Goal: Information Seeking & Learning: Learn about a topic

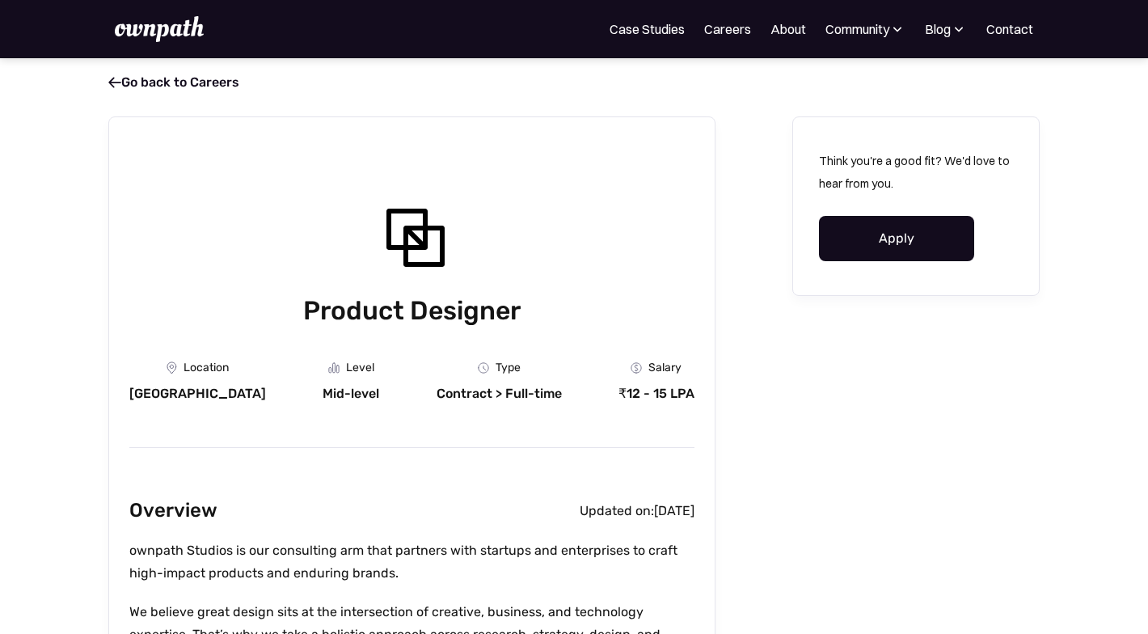
click at [149, 29] on img at bounding box center [159, 29] width 89 height 26
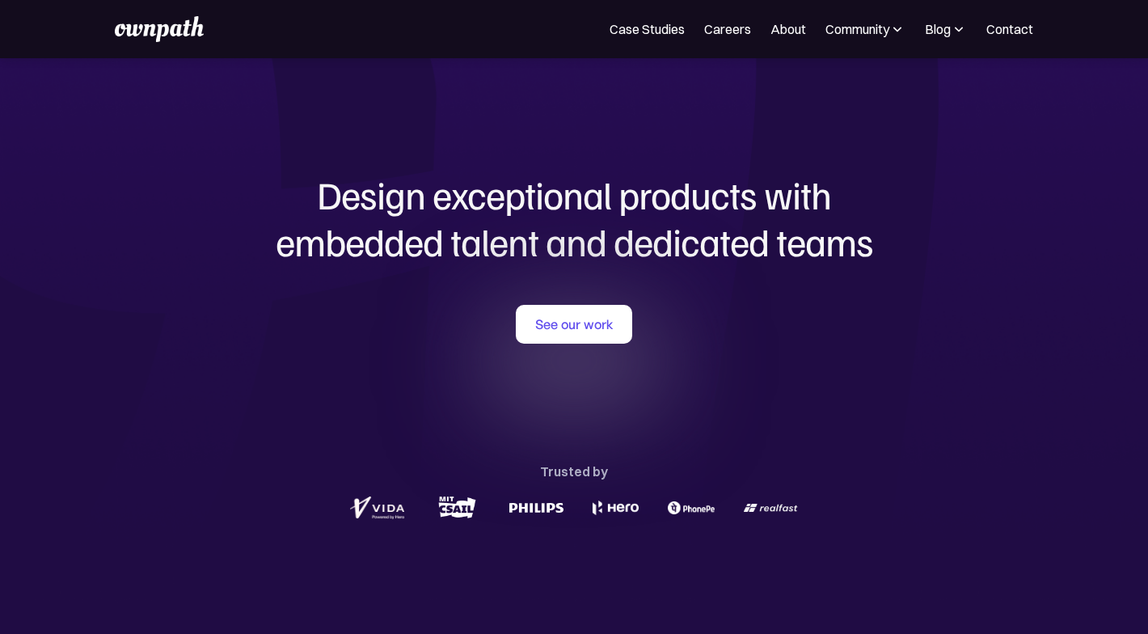
click at [615, 240] on h1 "Design exceptional products with embedded talent and dedicated teams" at bounding box center [574, 217] width 776 height 93
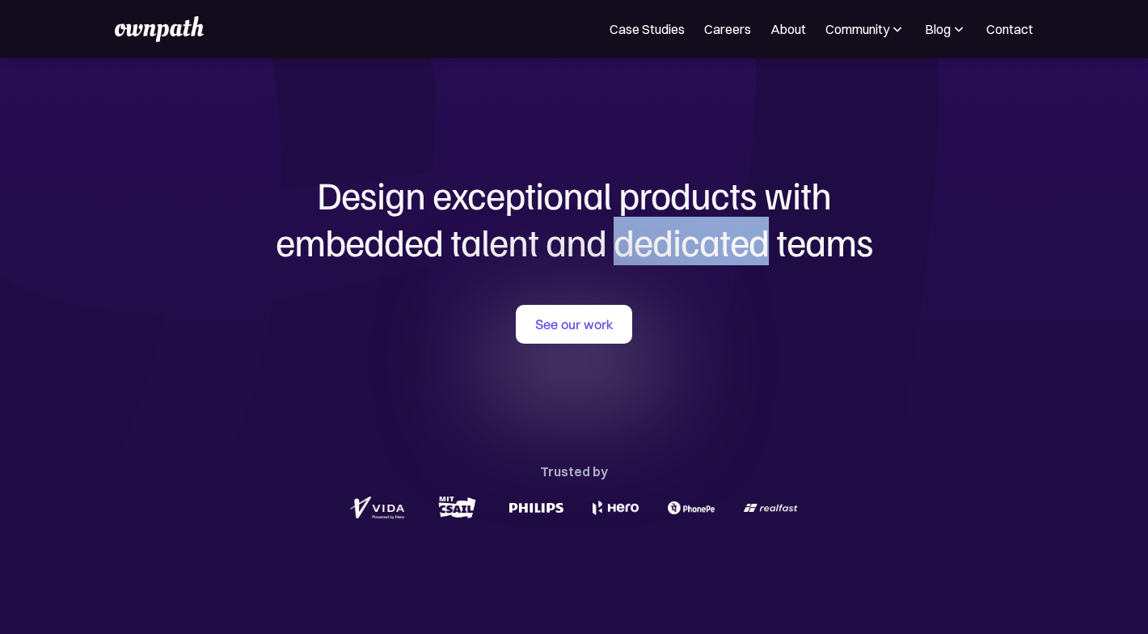
click at [615, 240] on h1 "Design exceptional products with embedded talent and dedicated teams" at bounding box center [574, 217] width 776 height 93
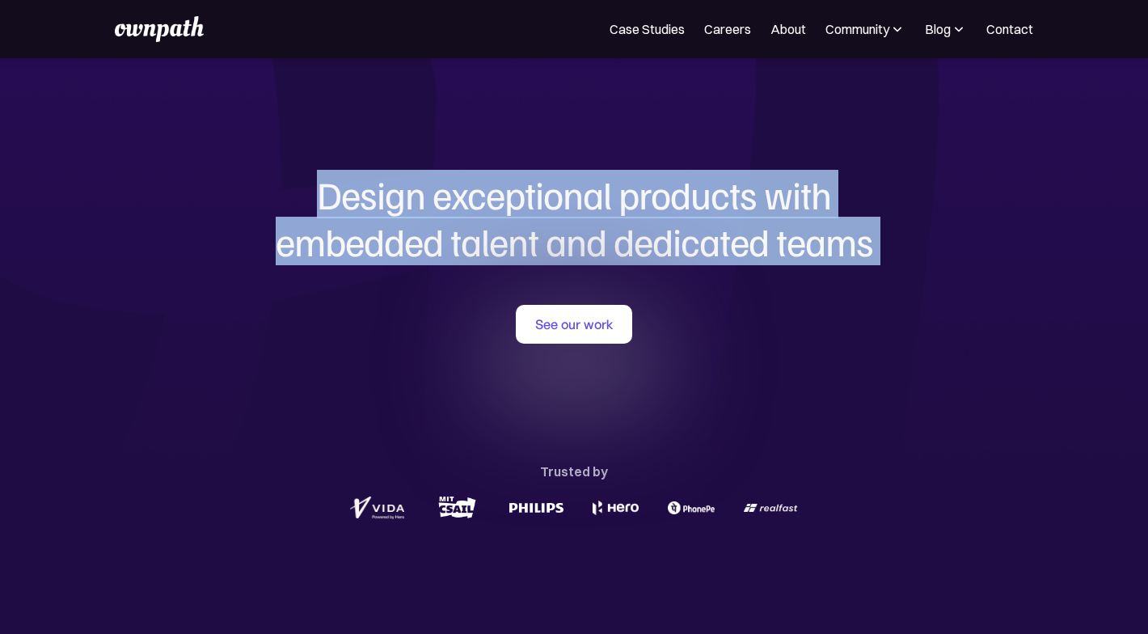
click at [615, 240] on h1 "Design exceptional products with embedded talent and dedicated teams" at bounding box center [574, 217] width 776 height 93
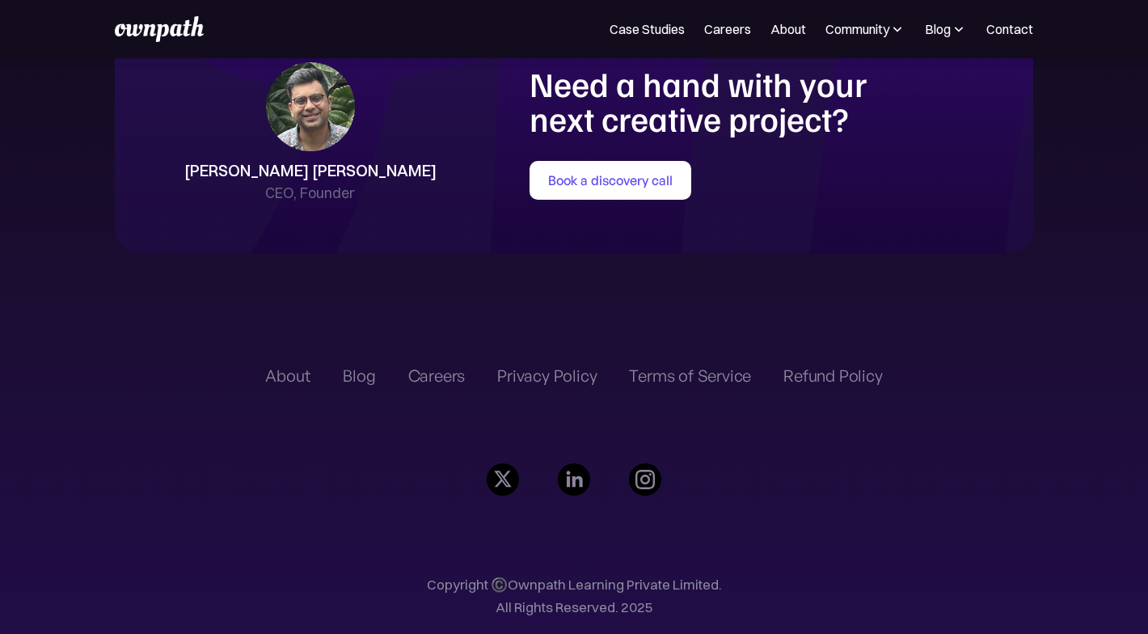
scroll to position [3621, 0]
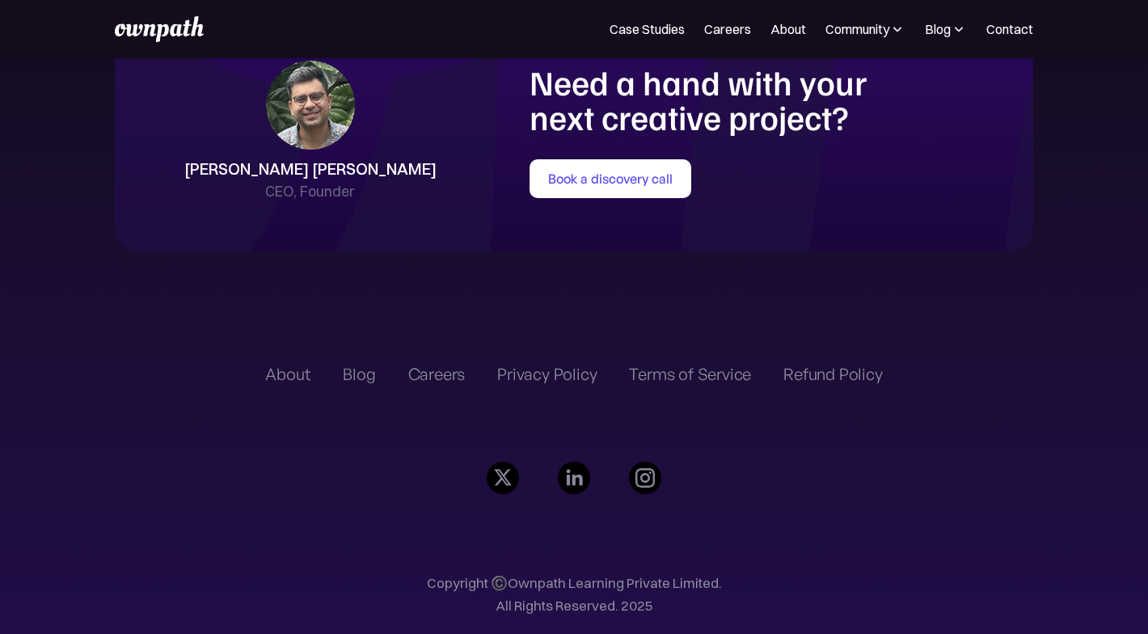
click at [261, 376] on div "About Blog Careers Privacy Policy Terms of Service Refund Policy Copyright ©️Ow…" at bounding box center [574, 498] width 732 height 365
click at [302, 376] on div "About" at bounding box center [287, 374] width 45 height 19
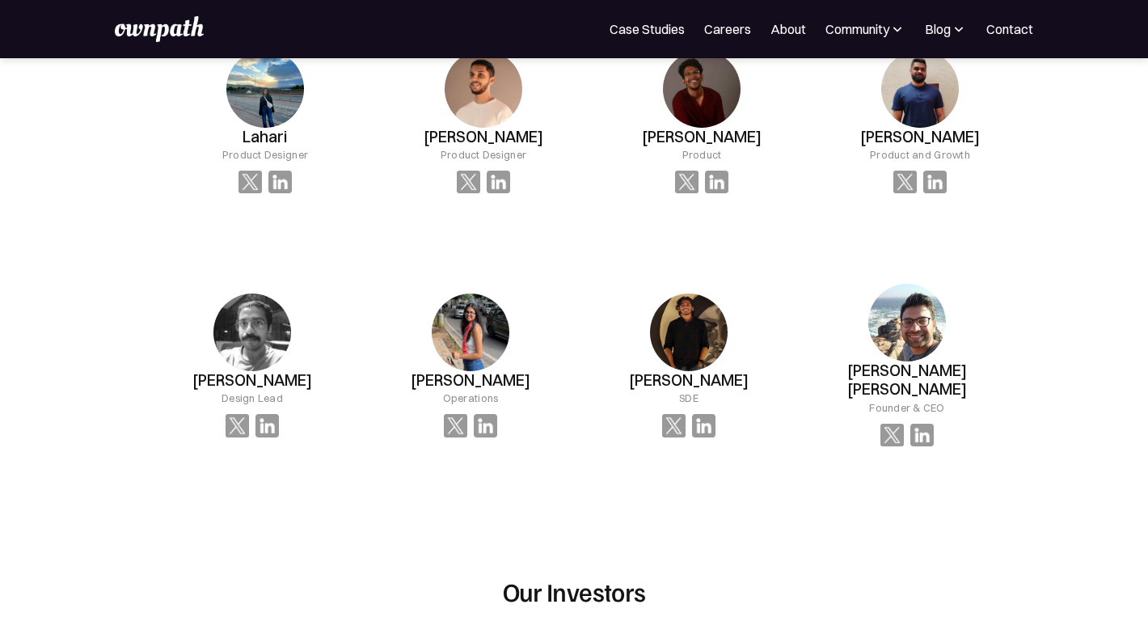
scroll to position [1197, 0]
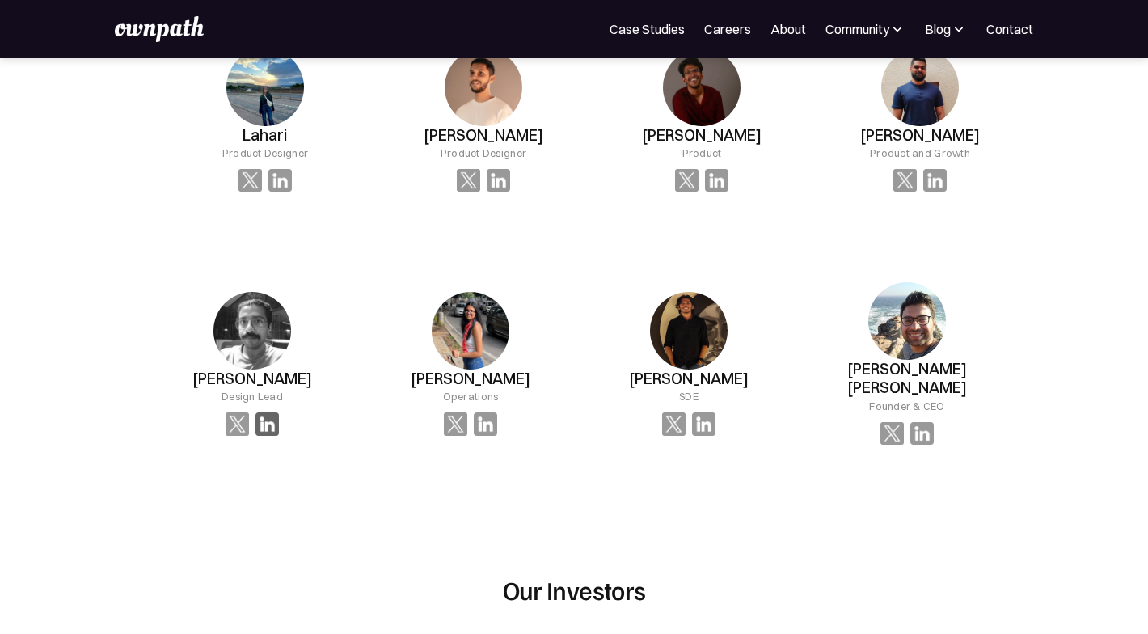
click at [279, 416] on img at bounding box center [266, 423] width 23 height 23
click at [279, 414] on img at bounding box center [266, 423] width 23 height 23
click at [283, 306] on img at bounding box center [252, 331] width 78 height 78
